Goal: Transaction & Acquisition: Purchase product/service

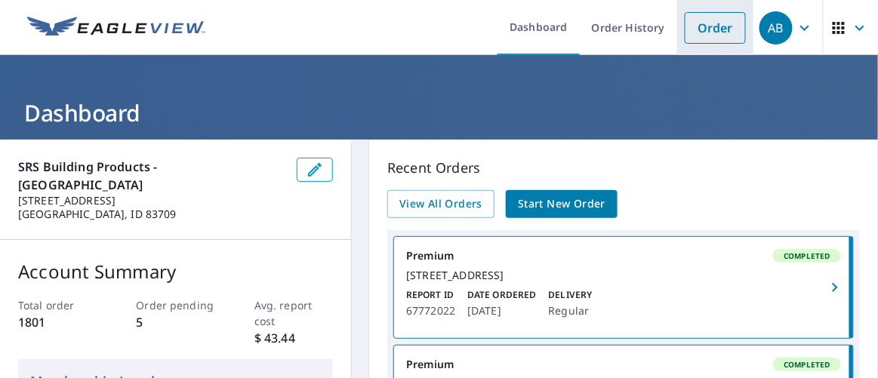
click at [701, 28] on link "Order" at bounding box center [715, 28] width 61 height 32
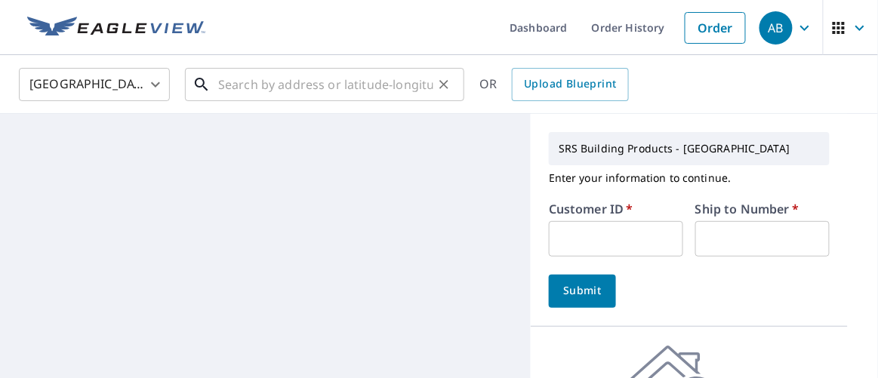
click at [276, 86] on input "text" at bounding box center [325, 84] width 215 height 42
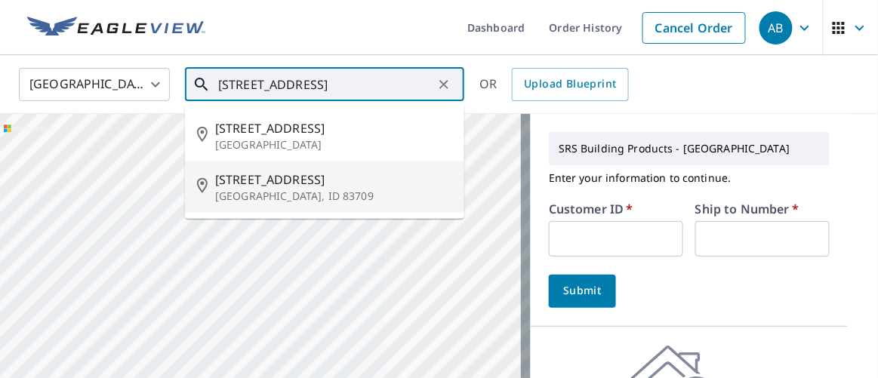
click at [249, 190] on p "[GEOGRAPHIC_DATA], ID 83709" at bounding box center [333, 196] width 237 height 15
type input "8816 W Kiowa Dr Boise, ID 83709"
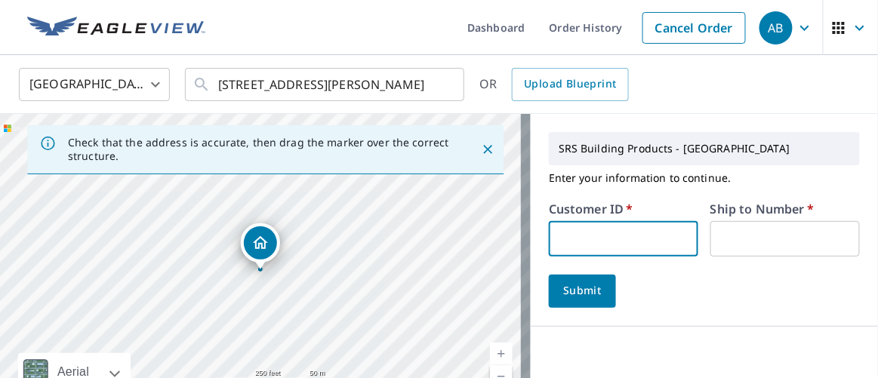
drag, startPoint x: 586, startPoint y: 241, endPoint x: 604, endPoint y: 256, distance: 23.6
click at [586, 241] on input "text" at bounding box center [623, 238] width 149 height 35
type input "moo326"
click at [751, 251] on input "text" at bounding box center [784, 238] width 149 height 35
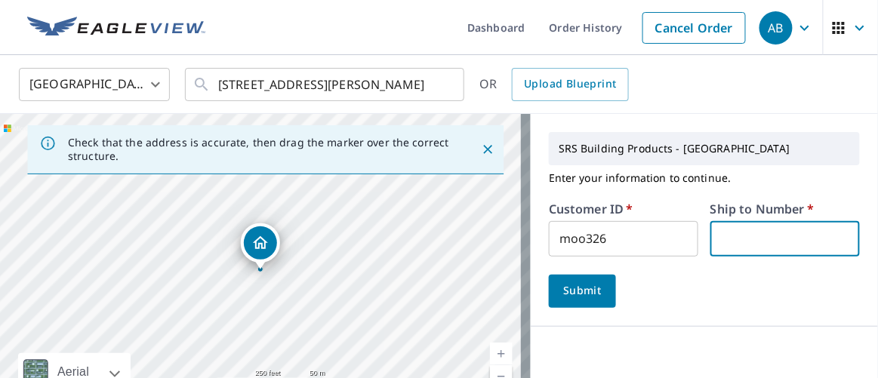
type input "1"
click at [584, 286] on span "Submit" at bounding box center [582, 291] width 43 height 19
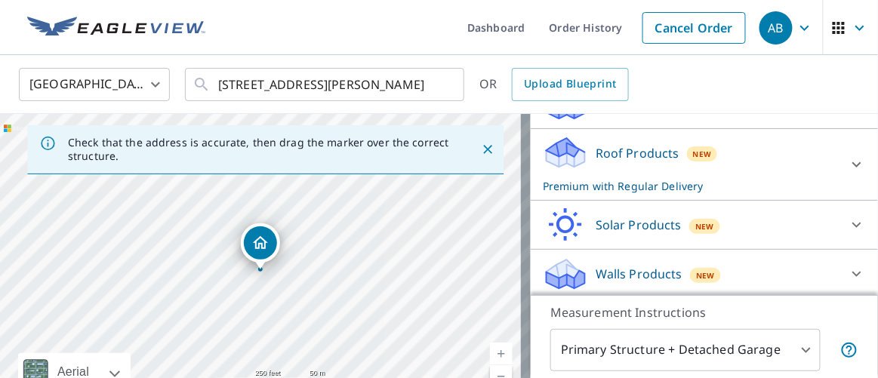
scroll to position [347, 0]
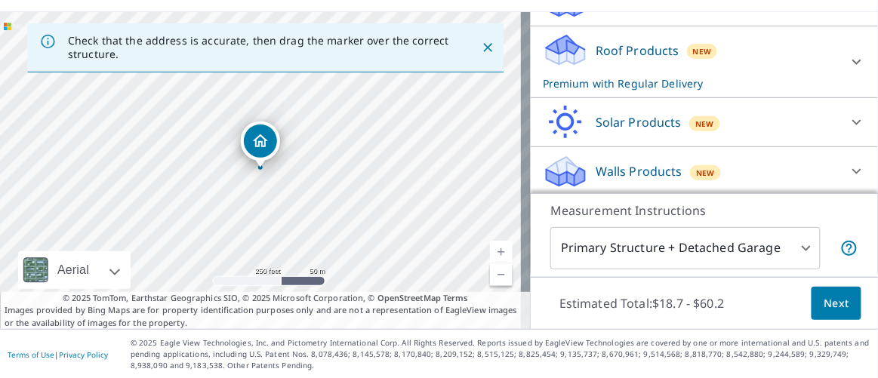
click at [836, 303] on span "Next" at bounding box center [837, 303] width 26 height 19
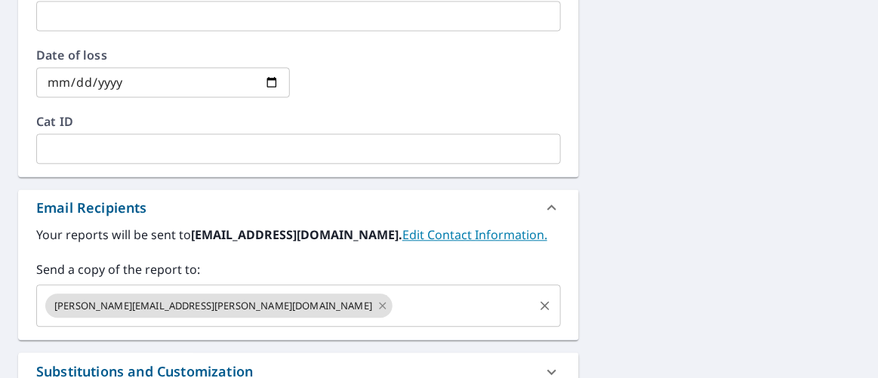
scroll to position [735, 0]
click at [377, 300] on icon at bounding box center [383, 305] width 12 height 17
checkbox input "true"
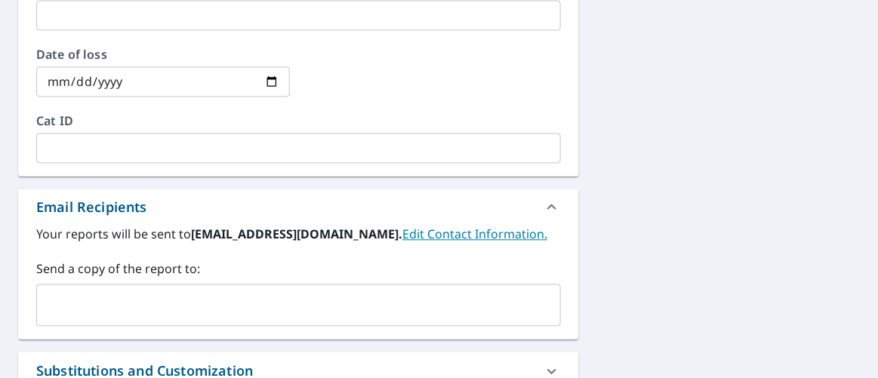
click at [201, 300] on input "text" at bounding box center [287, 305] width 488 height 29
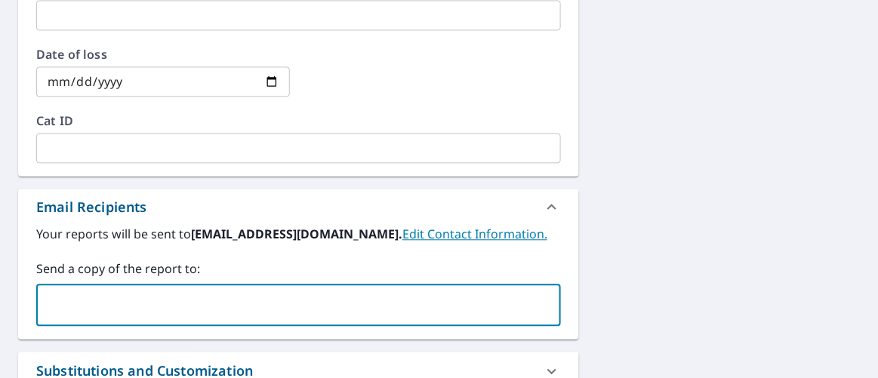
paste input "kyle@r2fidaho.com"
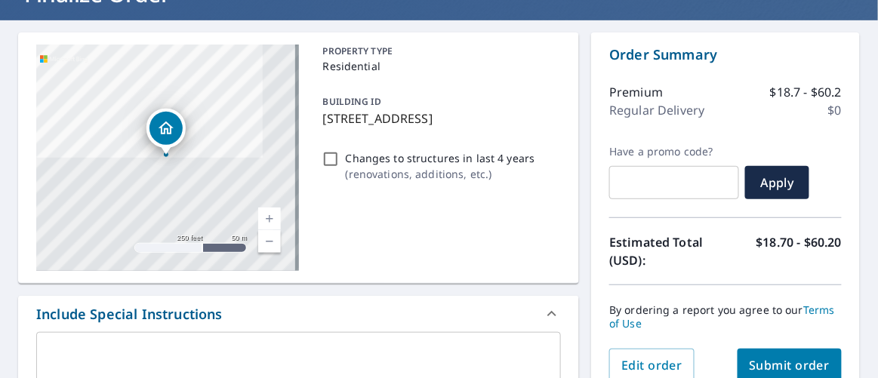
scroll to position [118, 0]
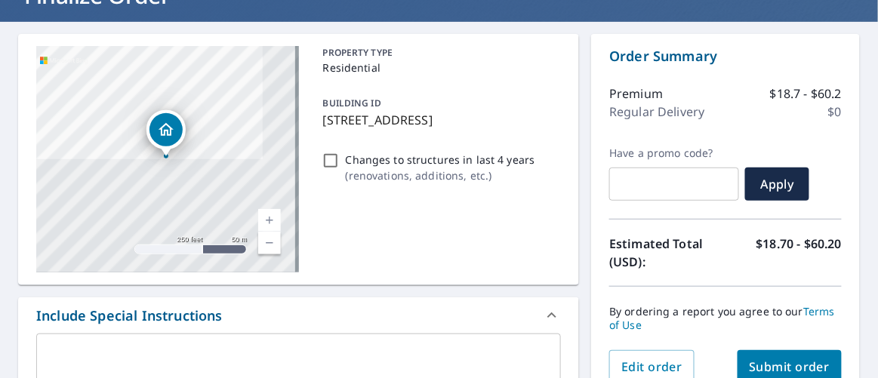
type input "kyle@r2fidaho.com"
drag, startPoint x: 322, startPoint y: 119, endPoint x: 514, endPoint y: 127, distance: 192.7
click at [514, 127] on p "8816 W Kiowa Dr, Boise, ID, 83709" at bounding box center [439, 120] width 233 height 18
checkbox input "true"
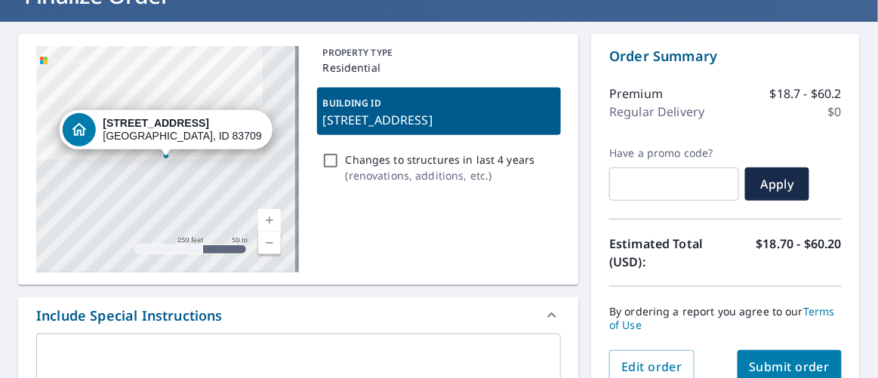
copy p "8816 W Kiowa Dr, Boise, ID, 83709"
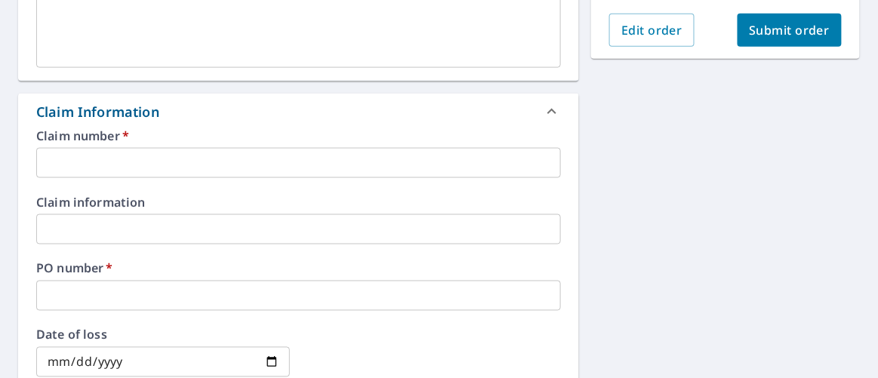
scroll to position [529, 0]
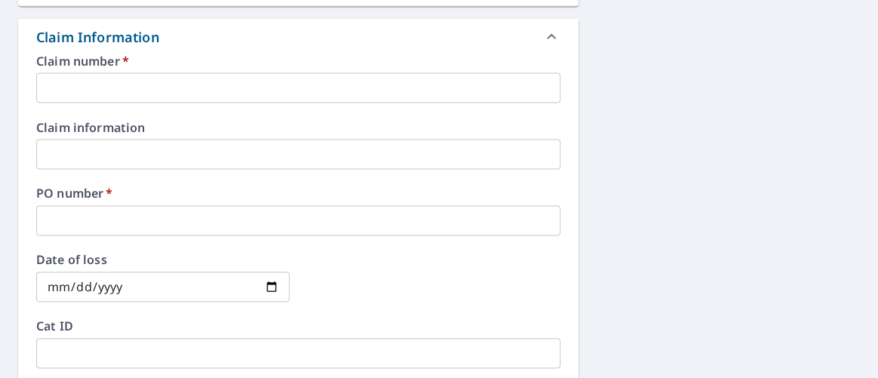
click at [133, 217] on input "text" at bounding box center [298, 221] width 525 height 30
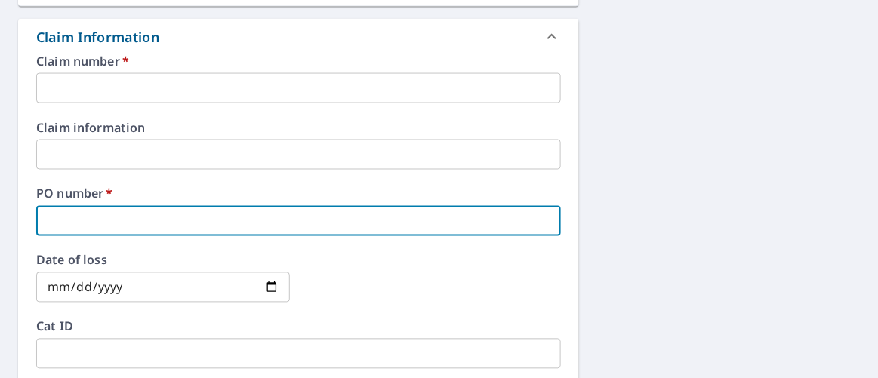
paste input "8816 W Kiowa Dr, Boise, ID, 83709"
type input "8816 W Kiowa Dr, Boise, ID, 83709"
checkbox input "true"
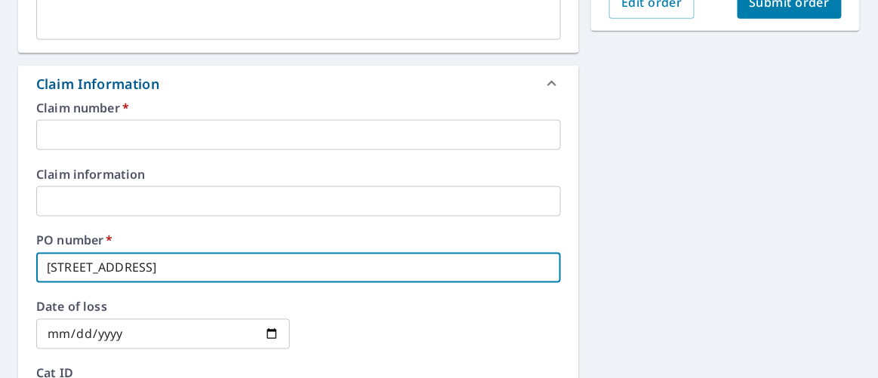
scroll to position [461, 0]
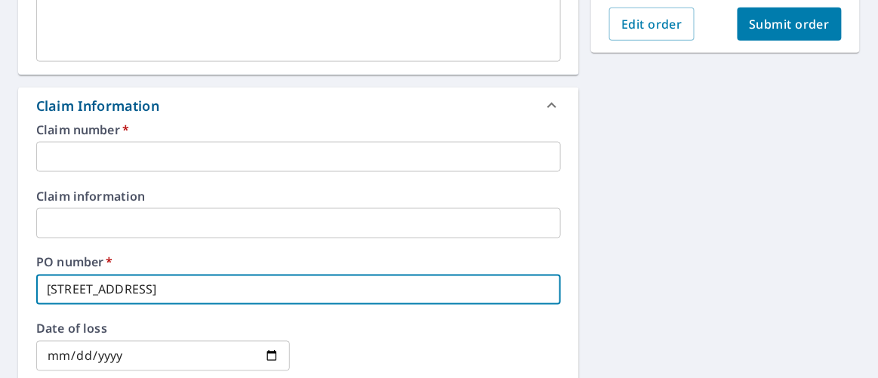
type input "8816 W Kiowa Dr, Boise, ID, 83709"
click at [106, 151] on input "text" at bounding box center [298, 157] width 525 height 30
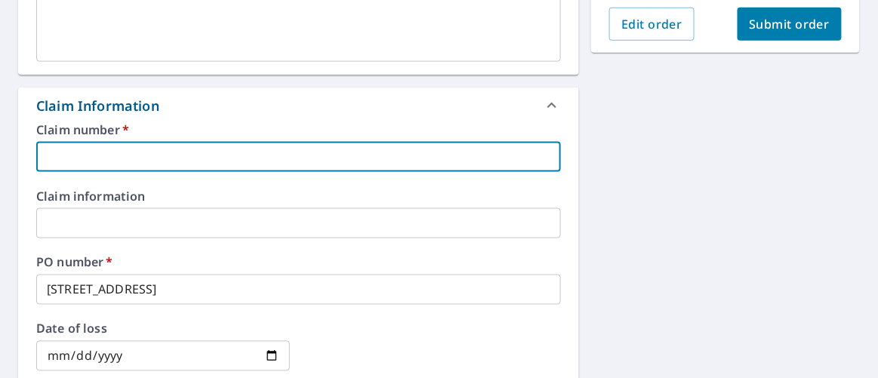
type input "moo326"
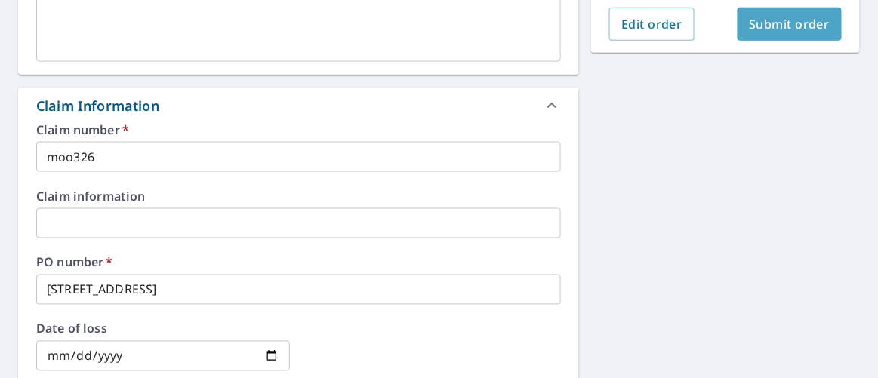
click at [762, 22] on span "Submit order" at bounding box center [790, 24] width 81 height 17
checkbox input "true"
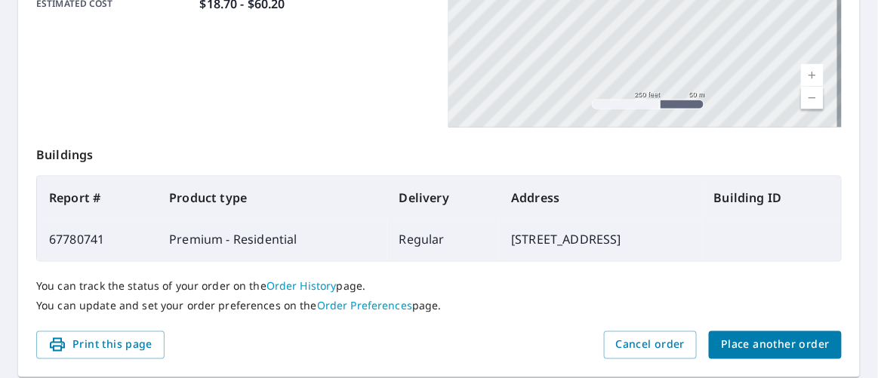
click at [771, 338] on span "Place another order" at bounding box center [775, 345] width 109 height 19
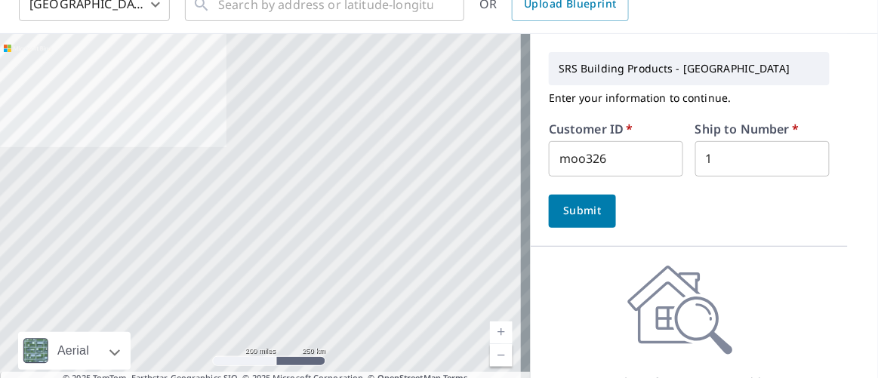
scroll to position [23, 0]
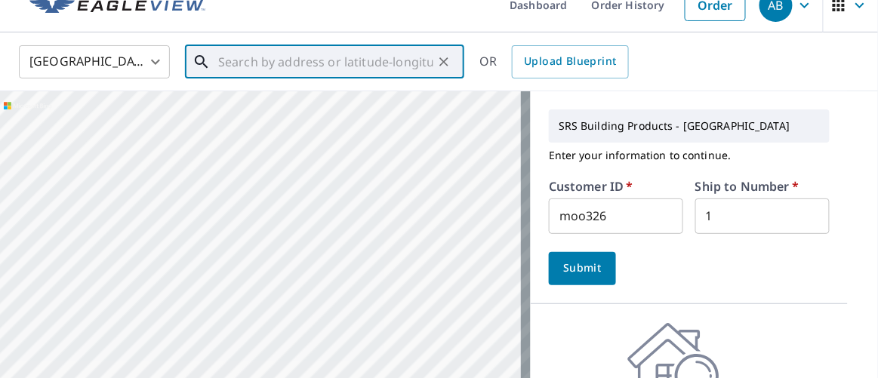
click at [270, 62] on input "text" at bounding box center [325, 62] width 215 height 42
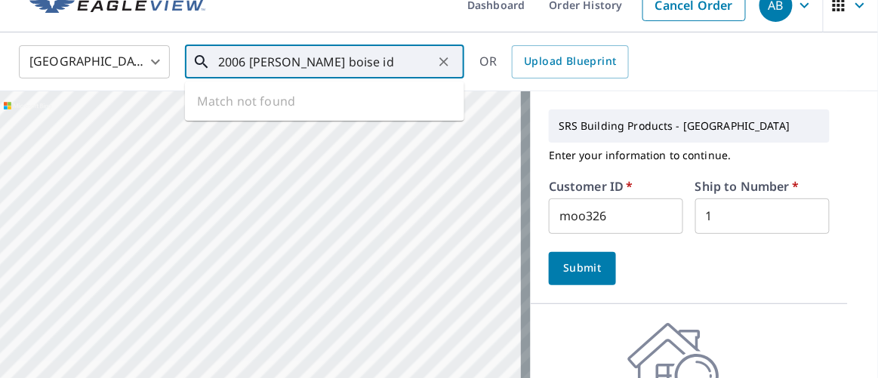
type input "2006 cribbins boise id"
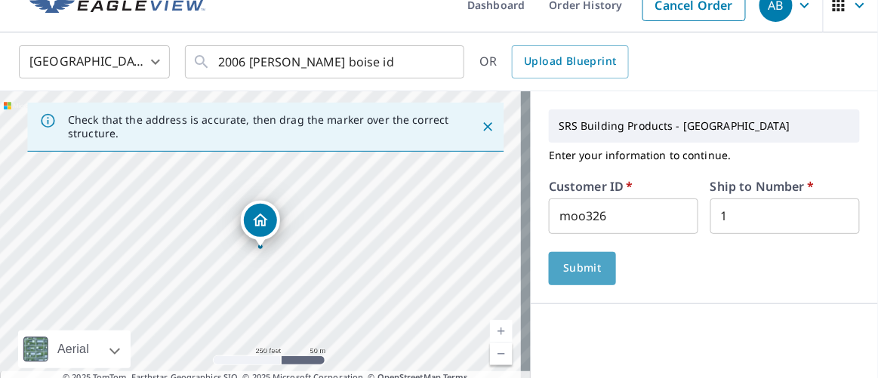
click at [582, 263] on span "Submit" at bounding box center [582, 268] width 43 height 19
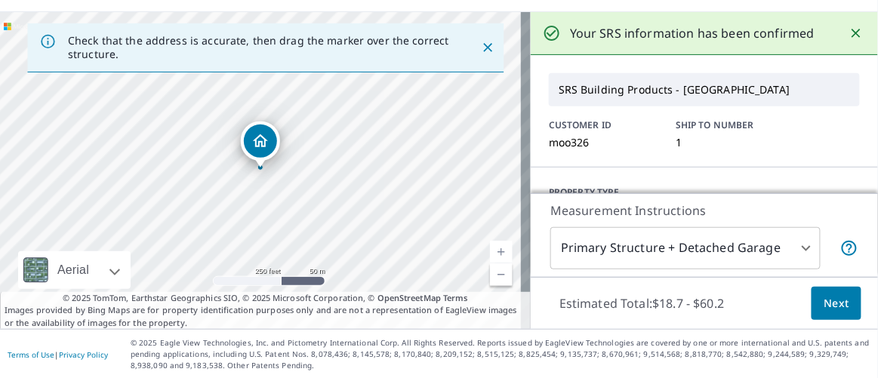
click at [835, 302] on span "Next" at bounding box center [837, 303] width 26 height 19
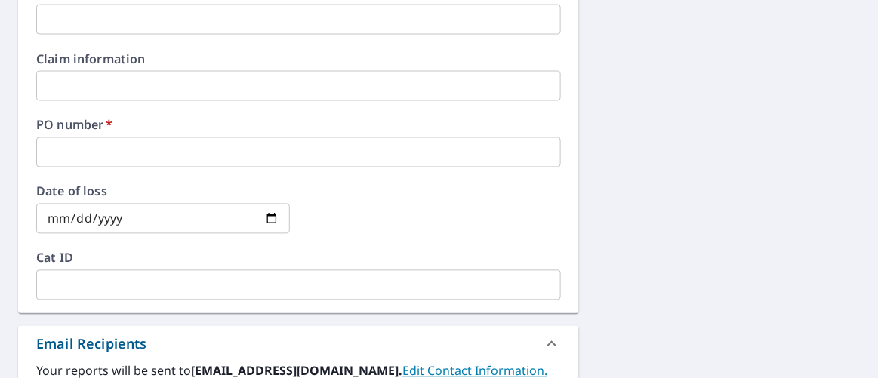
scroll to position [735, 0]
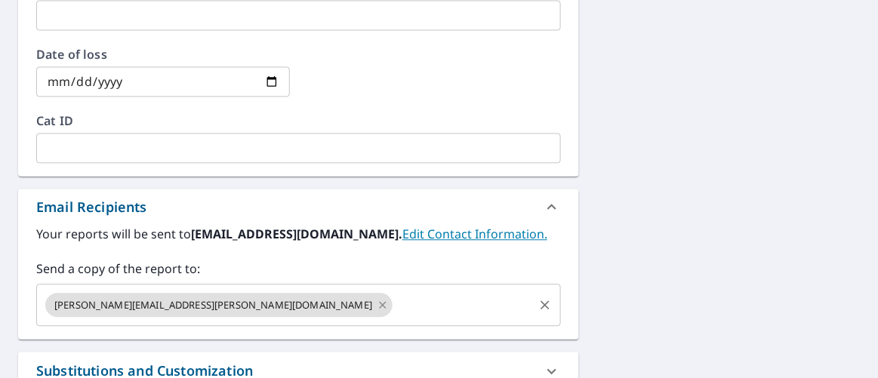
click at [377, 299] on icon at bounding box center [383, 305] width 12 height 17
checkbox input "true"
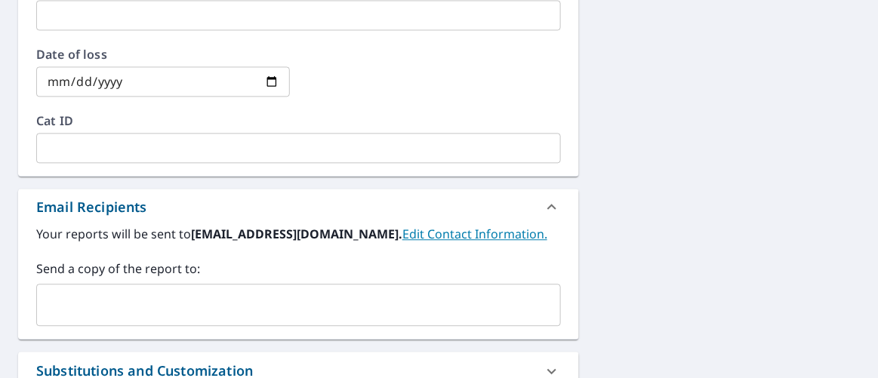
click at [168, 301] on input "text" at bounding box center [287, 305] width 488 height 29
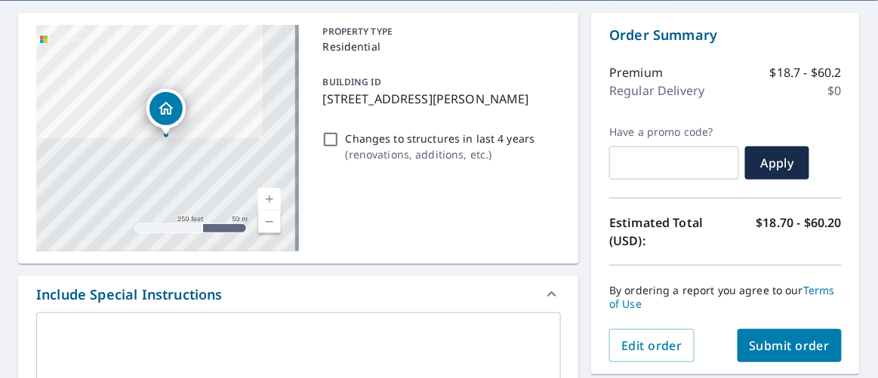
scroll to position [118, 0]
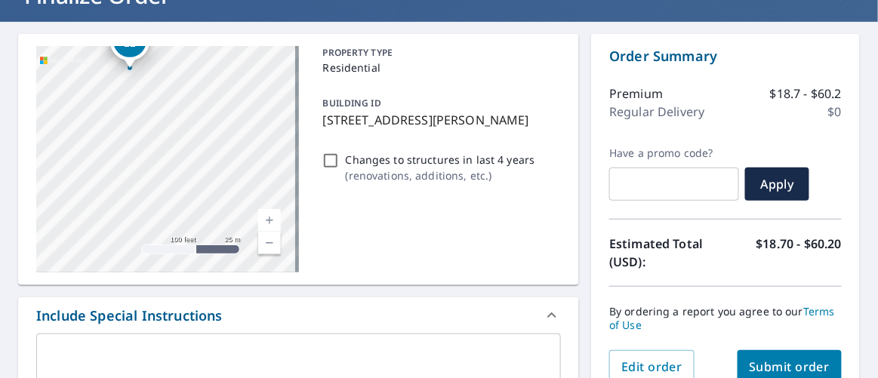
type input "mbgunning@gmail.com"
drag, startPoint x: 319, startPoint y: 120, endPoint x: 525, endPoint y: 128, distance: 206.3
click at [525, 128] on p "2006 N Cribbens St, Boise, ID, 83713" at bounding box center [439, 120] width 233 height 18
checkbox input "true"
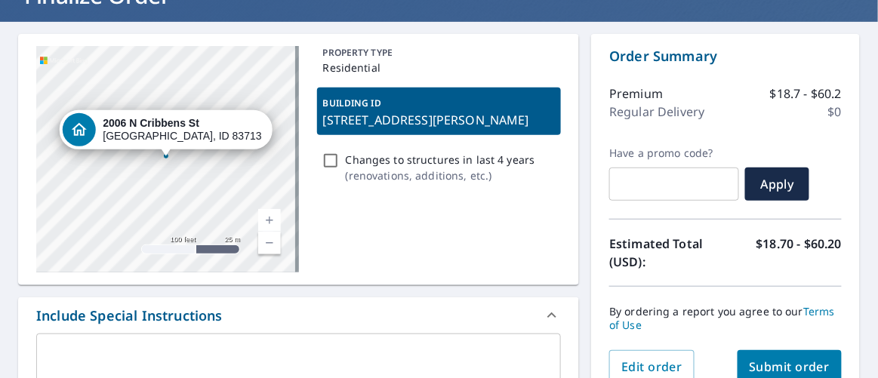
copy p "2006 N Cribbens St, Boise, ID, 83713"
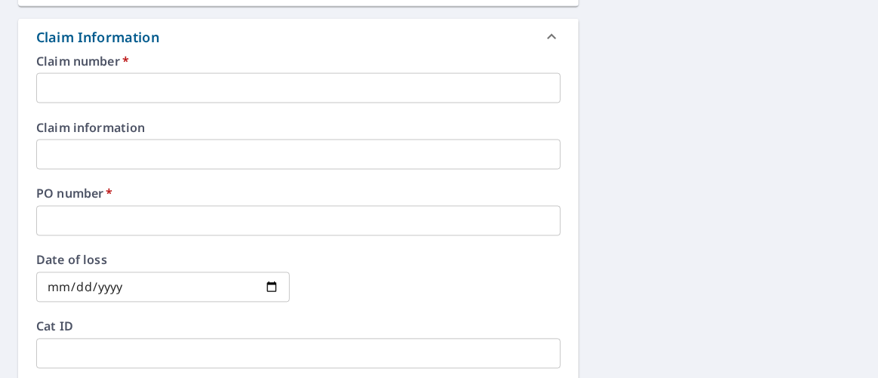
scroll to position [529, 0]
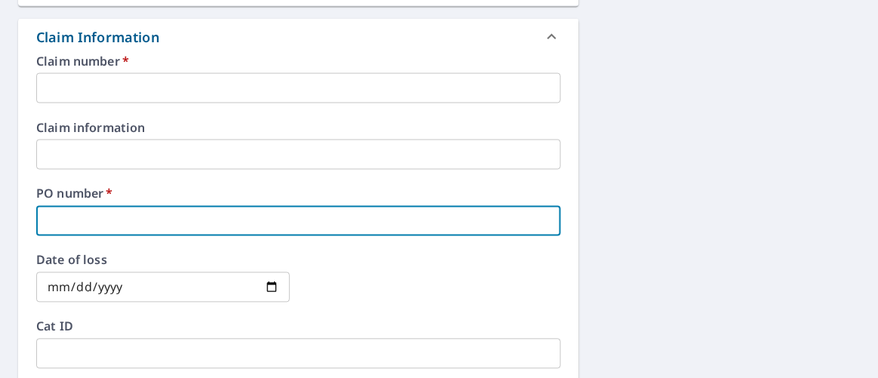
click at [125, 217] on input "text" at bounding box center [298, 221] width 525 height 30
paste input "2006 N Cribbens St, Boise, ID, 83713"
type input "2006 N Cribbens St, Boise, ID, 83713"
checkbox input "true"
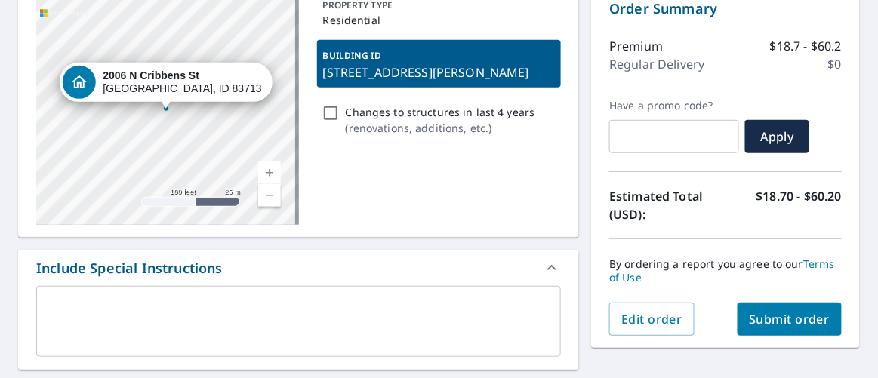
scroll to position [186, 0]
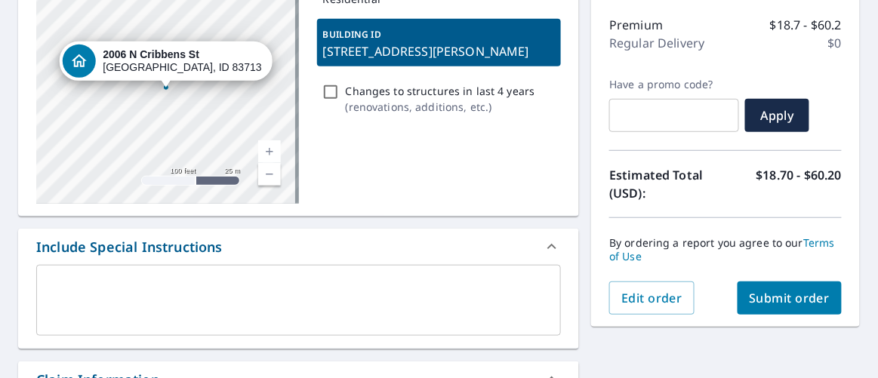
type input "2006 N Cribbens St, Boise, ID, 83713"
click at [109, 291] on textarea at bounding box center [299, 300] width 504 height 43
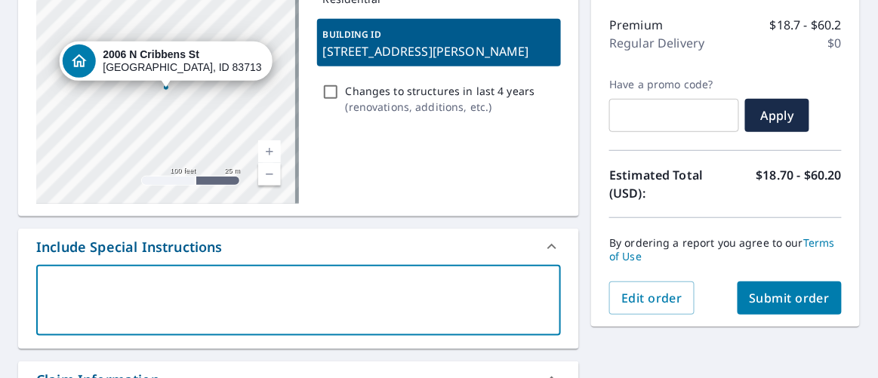
scroll to position [324, 0]
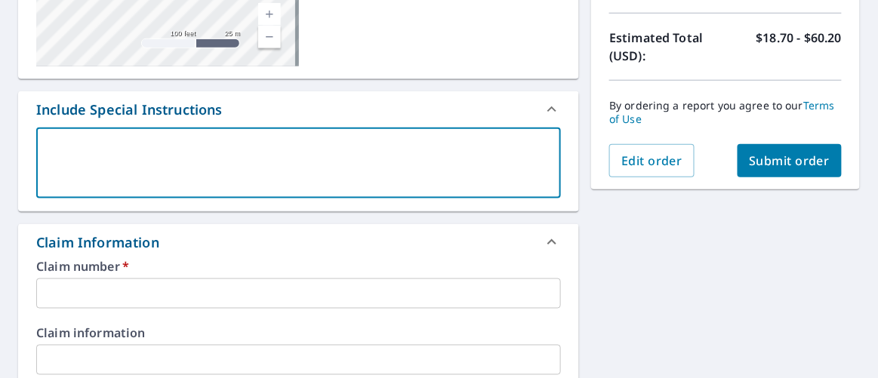
click at [98, 291] on input "text" at bounding box center [298, 294] width 525 height 30
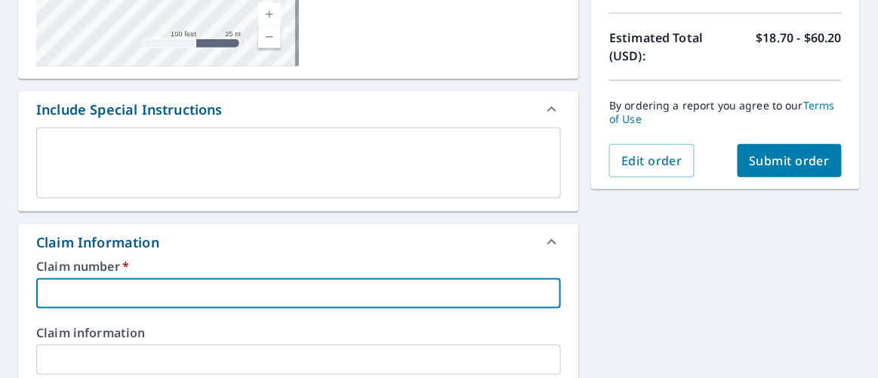
type input "moo326"
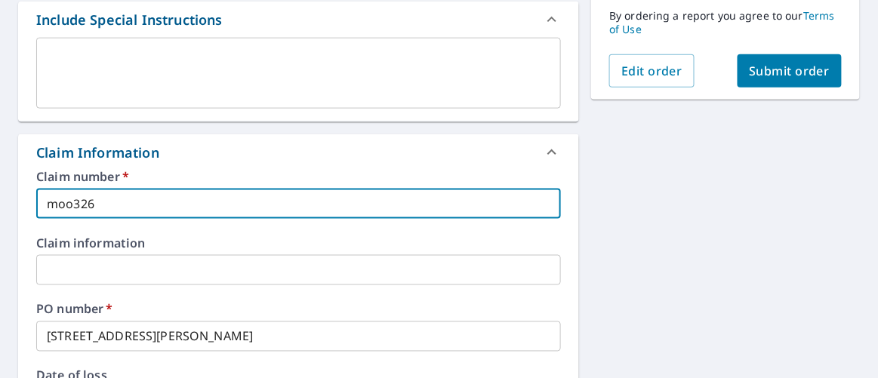
scroll to position [393, 0]
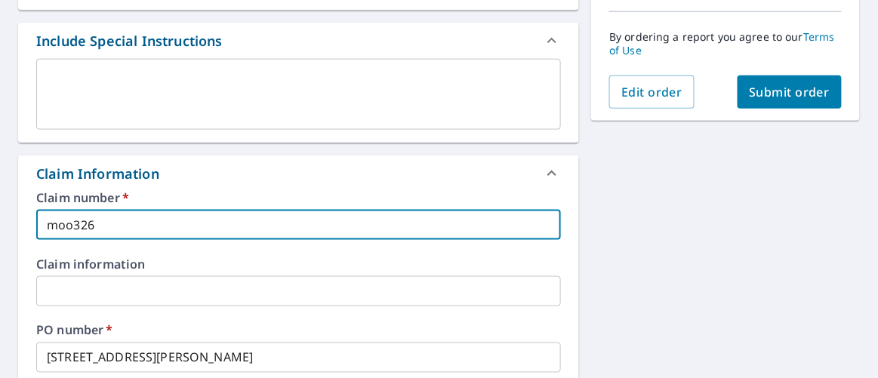
click at [784, 78] on button "Submit order" at bounding box center [790, 92] width 105 height 33
checkbox input "true"
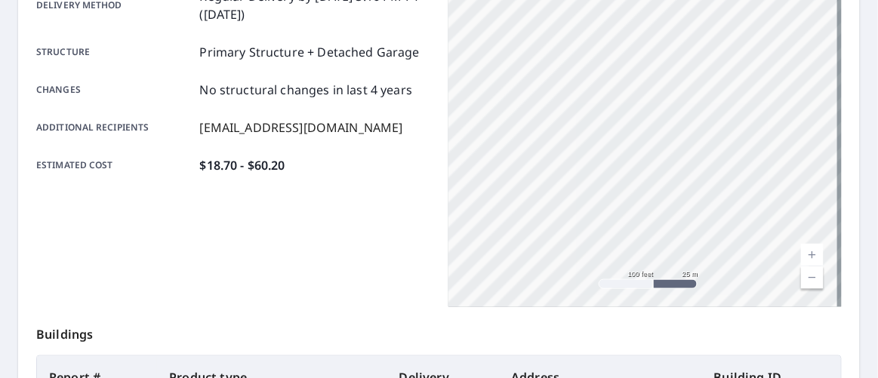
scroll to position [108, 0]
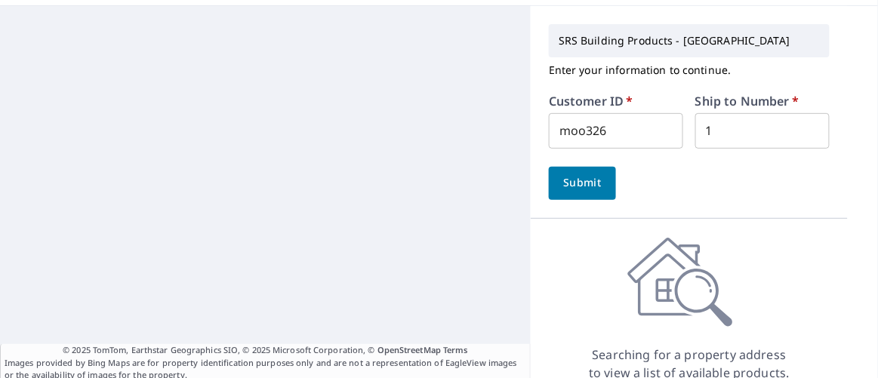
scroll to position [23, 0]
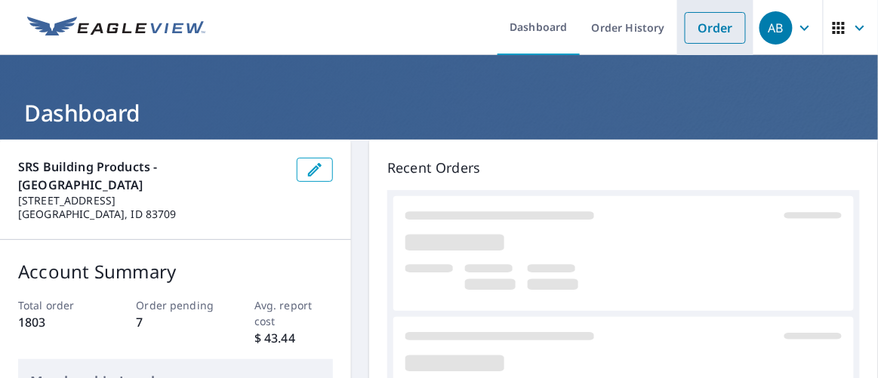
click at [701, 32] on link "Order" at bounding box center [715, 28] width 61 height 32
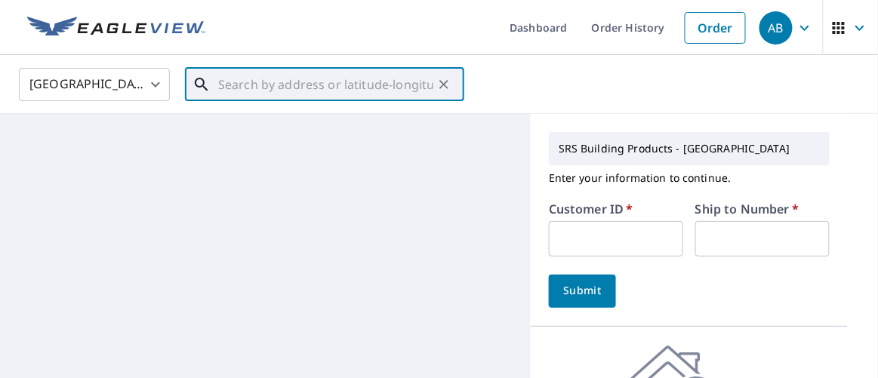
click at [230, 84] on input "text" at bounding box center [325, 84] width 215 height 42
paste input "[STREET_ADDRESS]"
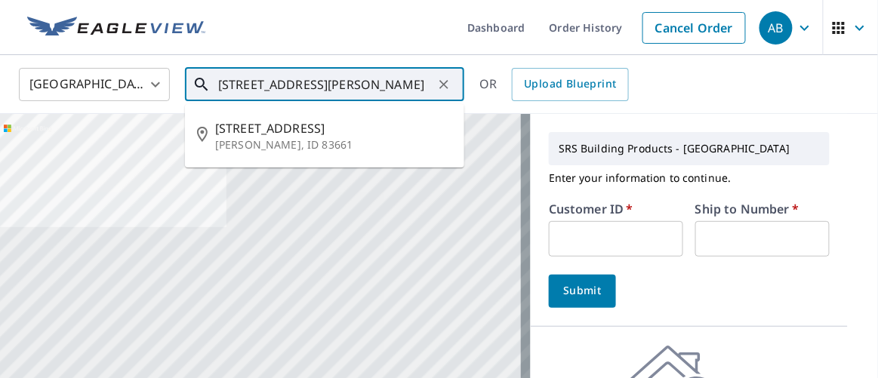
type input "[STREET_ADDRESS][PERSON_NAME]"
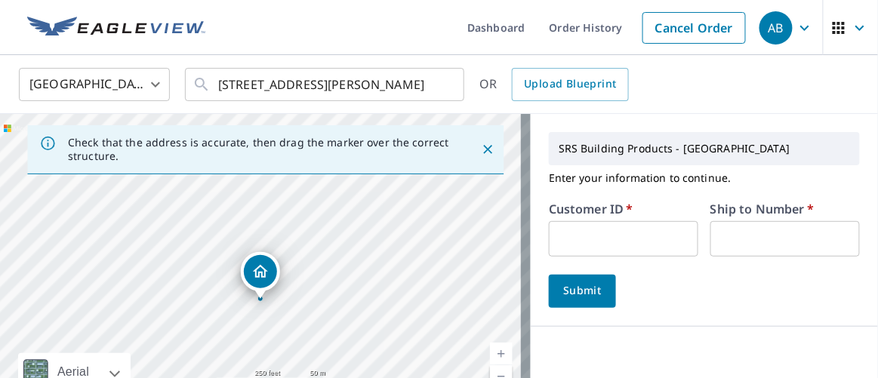
click at [480, 142] on icon "Close" at bounding box center [487, 149] width 15 height 15
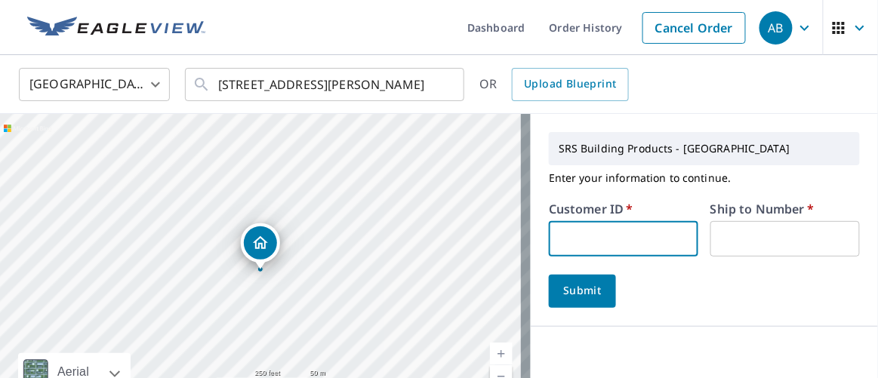
click at [585, 236] on input "text" at bounding box center [623, 238] width 149 height 35
type input "moo326"
click at [746, 245] on input "text" at bounding box center [784, 238] width 149 height 35
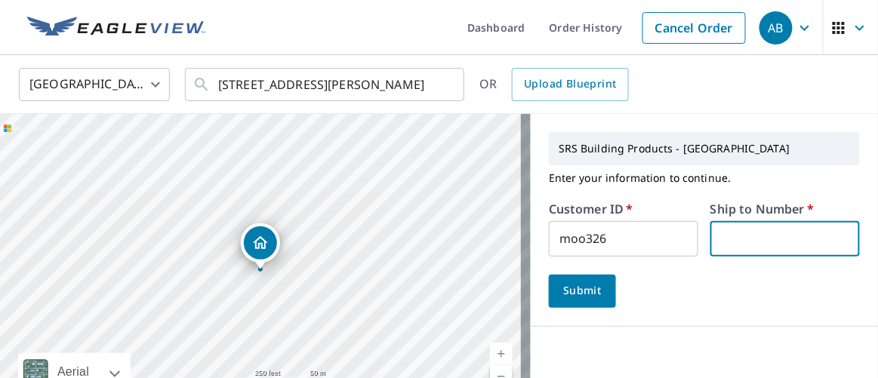
type input "1"
click at [576, 285] on span "Submit" at bounding box center [582, 291] width 43 height 19
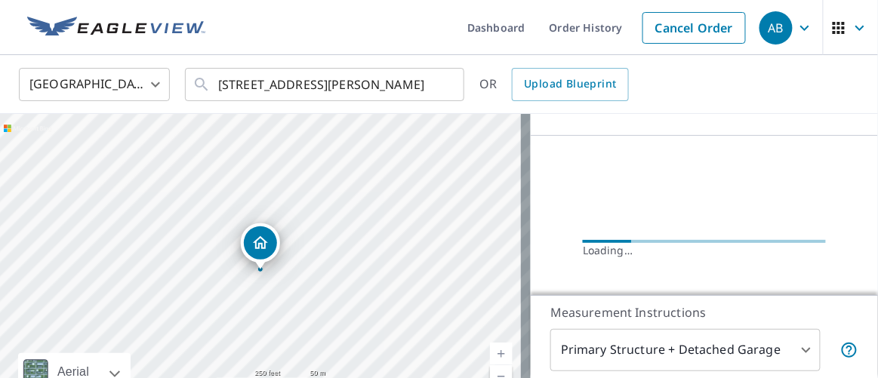
scroll to position [355, 0]
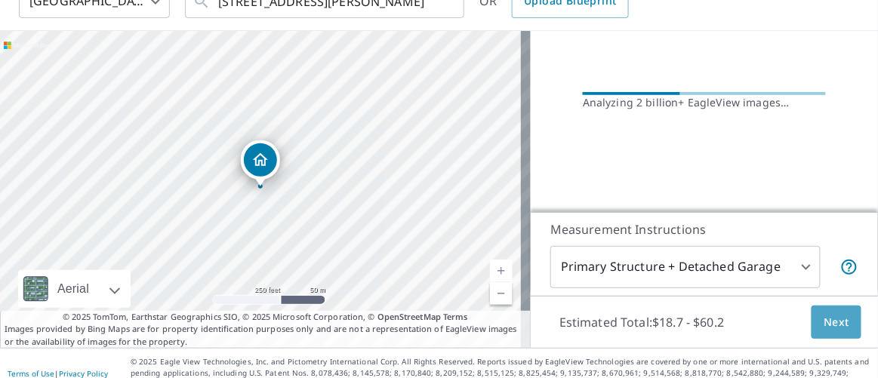
click at [837, 306] on button "Next" at bounding box center [837, 323] width 50 height 34
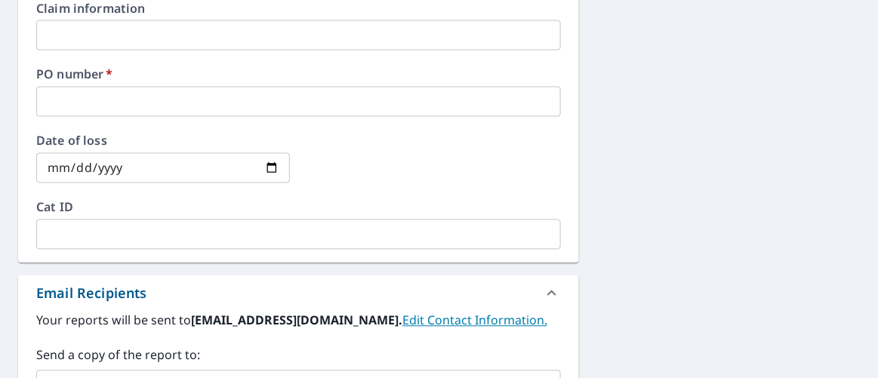
scroll to position [786, 0]
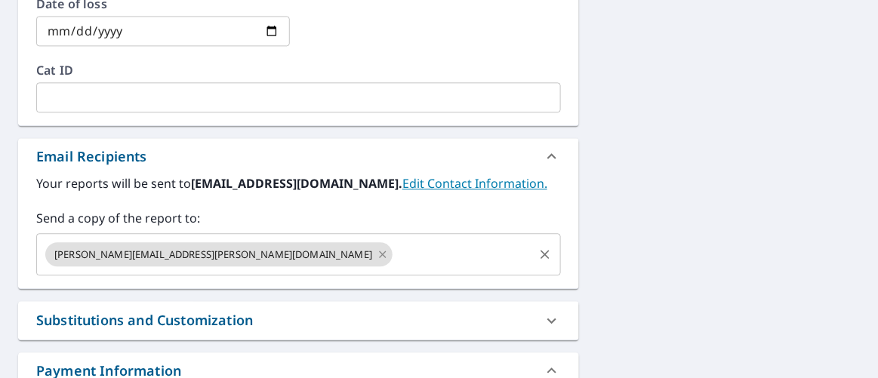
click at [377, 252] on icon at bounding box center [383, 254] width 12 height 17
checkbox input "true"
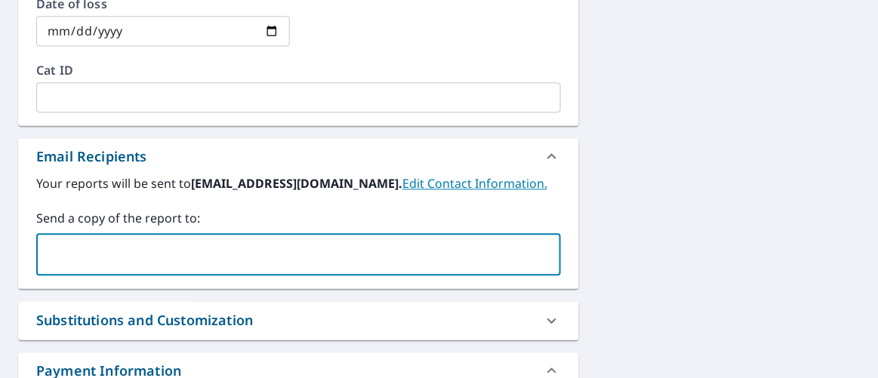
click at [171, 258] on input "text" at bounding box center [287, 254] width 488 height 29
type input "jphillips@amroofing"
checkbox input "true"
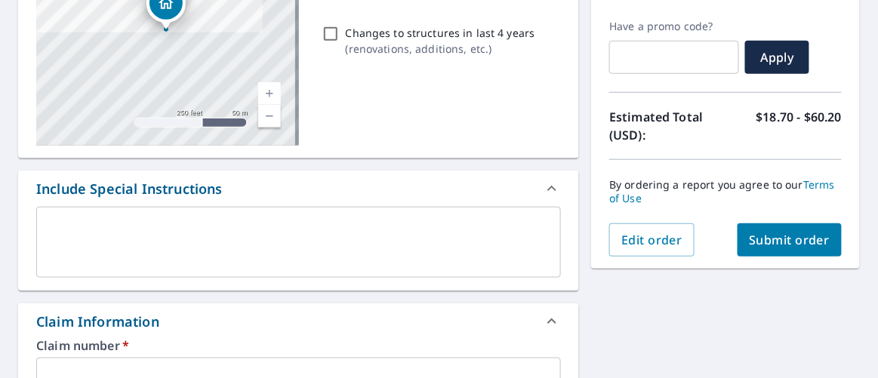
scroll to position [168, 0]
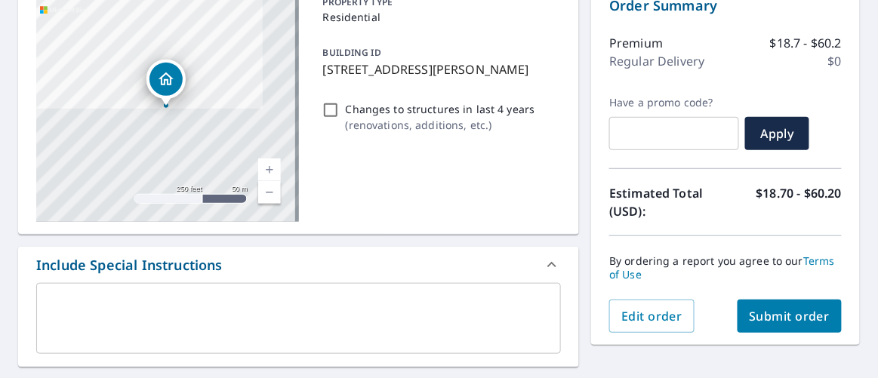
type input "[EMAIL_ADDRESS][DOMAIN_NAME]"
drag, startPoint x: 316, startPoint y: 69, endPoint x: 515, endPoint y: 69, distance: 198.6
click at [515, 69] on div "BUILDING ID [STREET_ADDRESS][PERSON_NAME]" at bounding box center [439, 61] width 245 height 48
checkbox input "true"
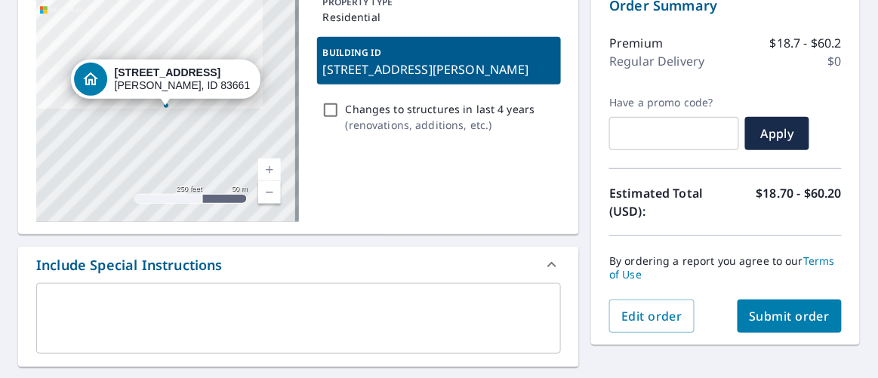
copy p "[STREET_ADDRESS][PERSON_NAME]"
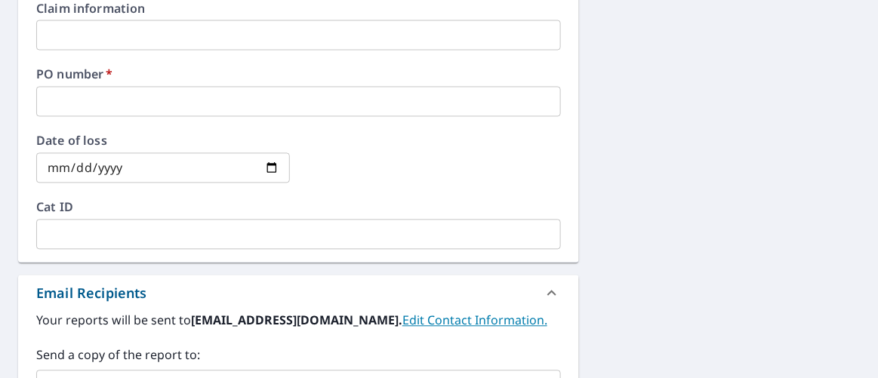
scroll to position [580, 0]
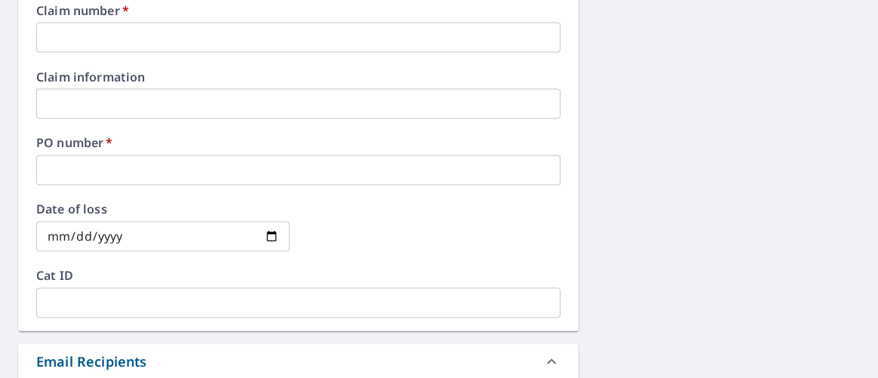
click at [97, 163] on input "text" at bounding box center [298, 171] width 525 height 30
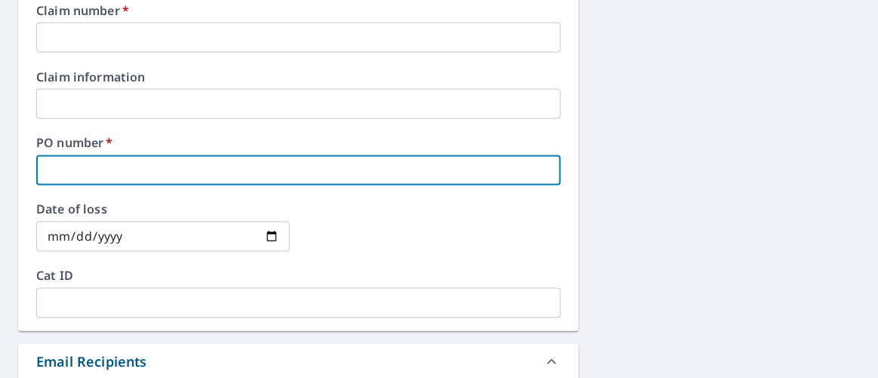
paste input "[STREET_ADDRESS][PERSON_NAME]"
type input "[STREET_ADDRESS][PERSON_NAME]"
checkbox input "true"
type input "[STREET_ADDRESS][PERSON_NAME]"
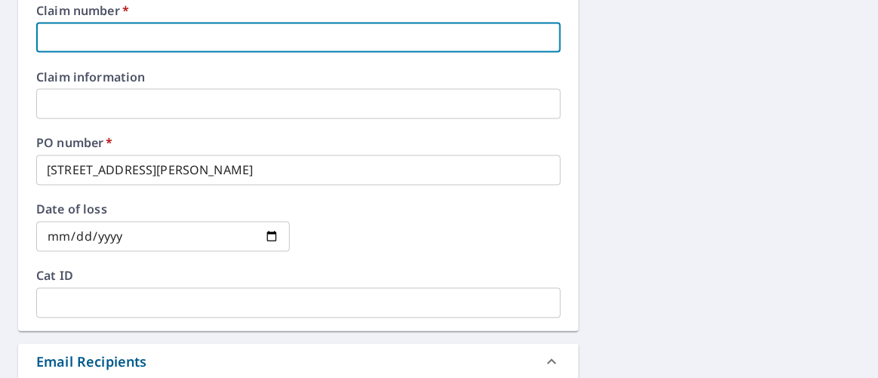
click at [101, 37] on input "text" at bounding box center [298, 38] width 525 height 30
type input "moo326"
checkbox input "true"
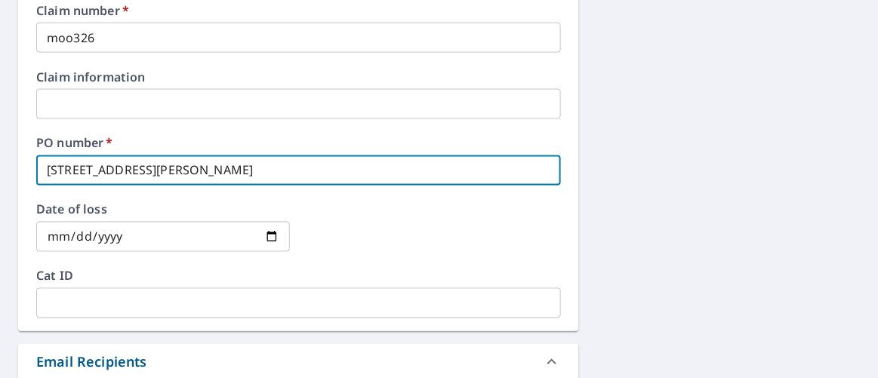
click at [285, 170] on input "[STREET_ADDRESS][PERSON_NAME]" at bounding box center [298, 171] width 525 height 30
type input "[STREET_ADDRESS][PERSON_NAME]"
checkbox input "true"
type input "[STREET_ADDRESS][PERSON_NAME] -"
checkbox input "true"
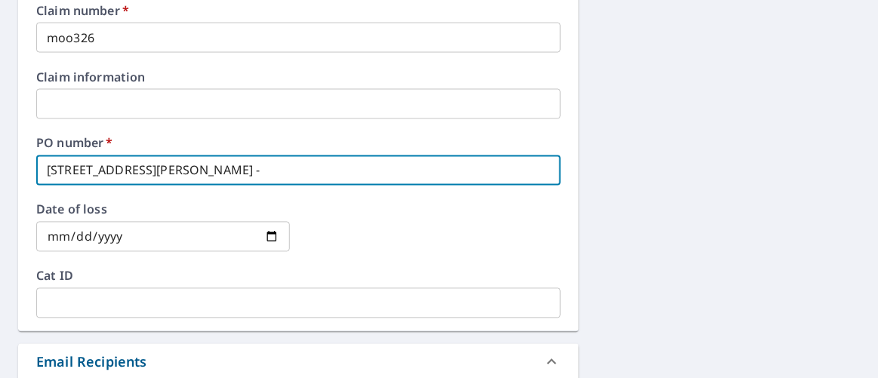
type input "[STREET_ADDRESS][PERSON_NAME] -"
checkbox input "true"
type input "[STREET_ADDRESS][PERSON_NAME] - p"
checkbox input "true"
type input "[STREET_ADDRESS][PERSON_NAME]"
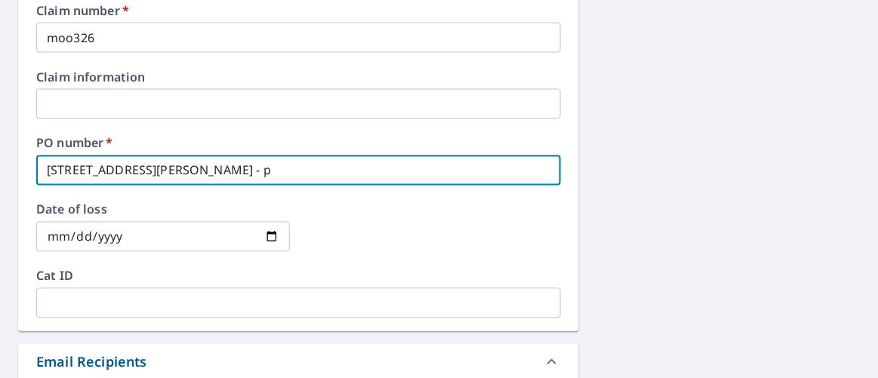
checkbox input "true"
type input "[STREET_ADDRESS][PERSON_NAME] - pro"
checkbox input "true"
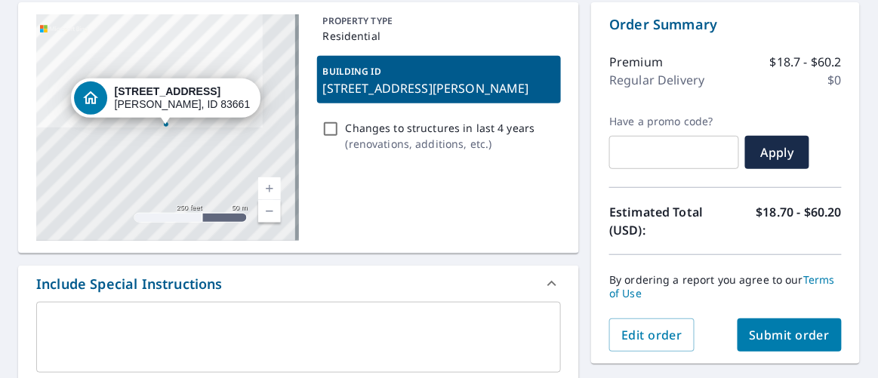
scroll to position [168, 0]
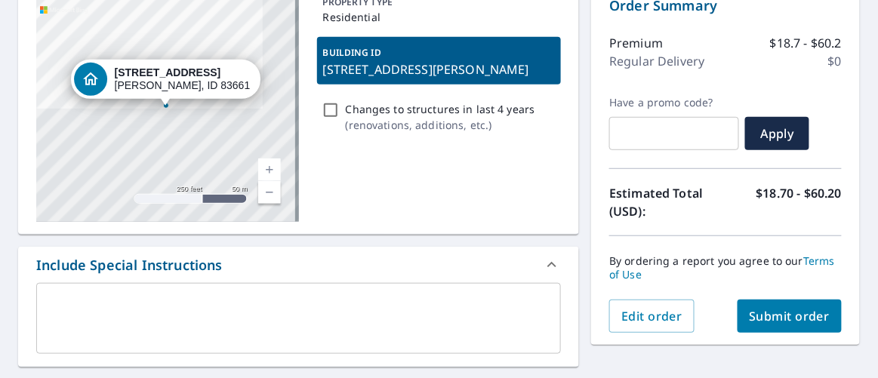
type input "[STREET_ADDRESS][PERSON_NAME] - pro"
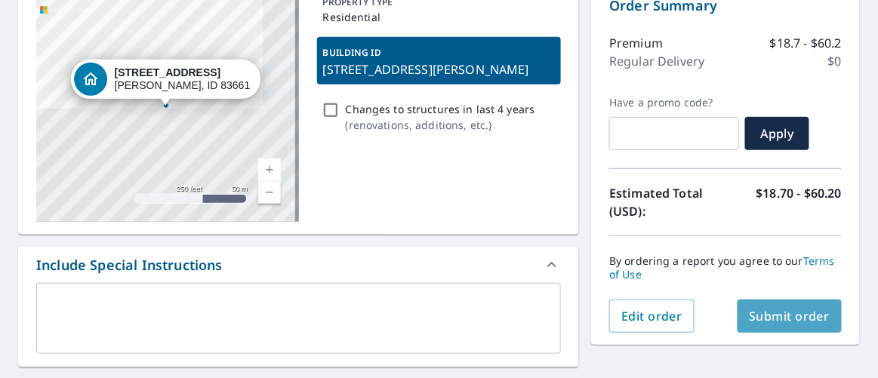
click at [774, 313] on span "Submit order" at bounding box center [790, 316] width 81 height 17
checkbox input "true"
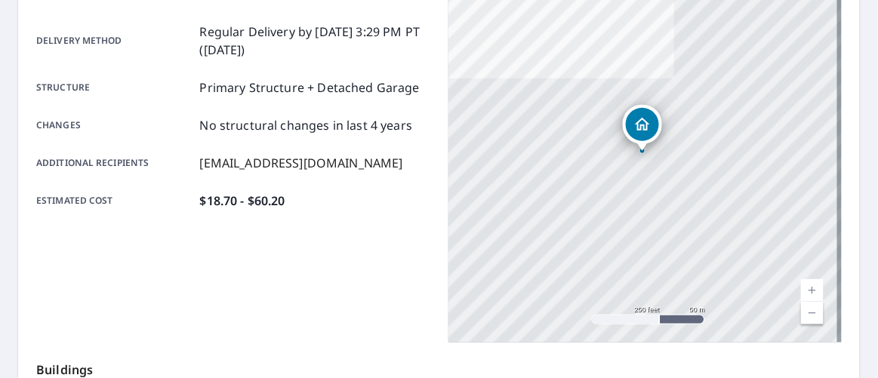
scroll to position [314, 0]
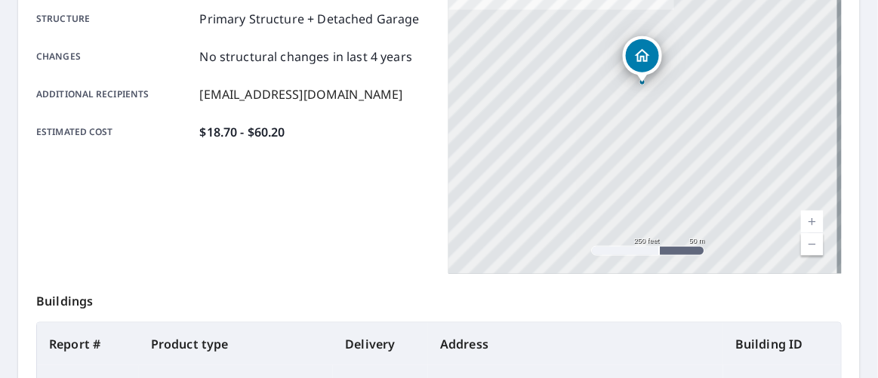
drag, startPoint x: 400, startPoint y: 322, endPoint x: 393, endPoint y: 334, distance: 13.9
